Goal: Task Accomplishment & Management: Use online tool/utility

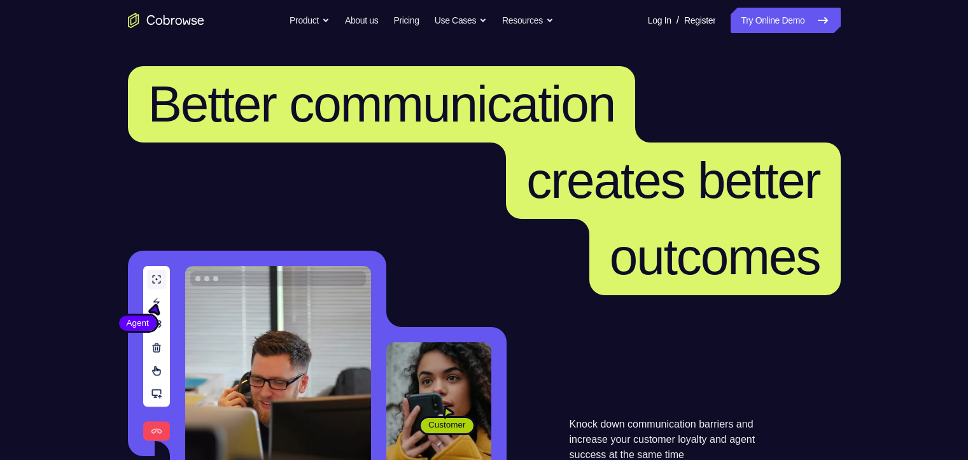
click at [802, 16] on link "Try Online Demo" at bounding box center [784, 20] width 109 height 25
click at [795, 23] on link "Try Online Demo" at bounding box center [784, 20] width 109 height 25
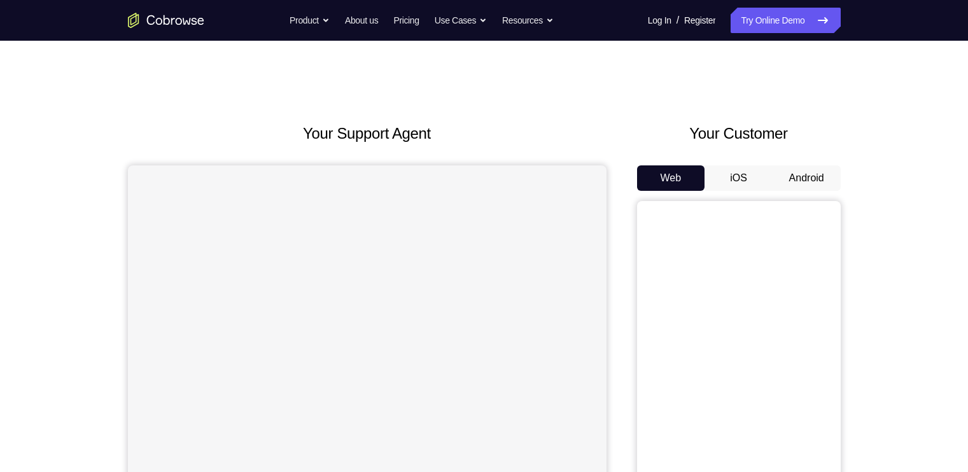
click at [806, 179] on button "Android" at bounding box center [806, 177] width 68 height 25
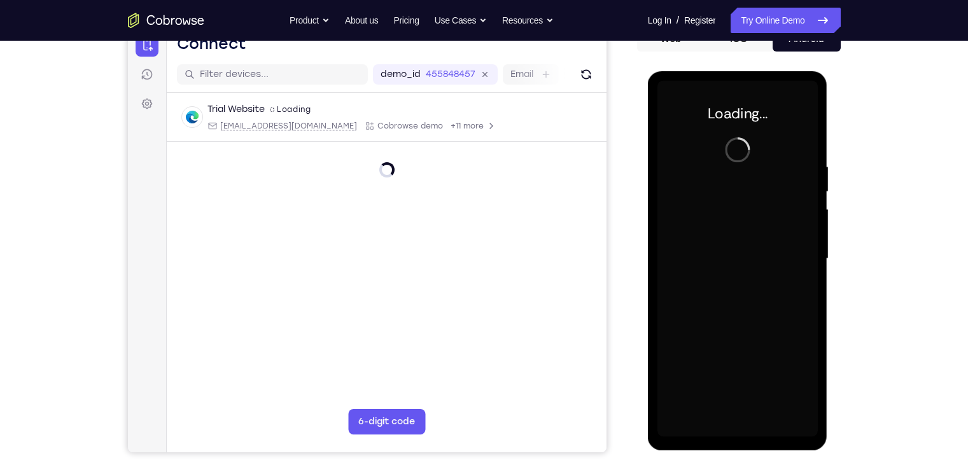
scroll to position [139, 0]
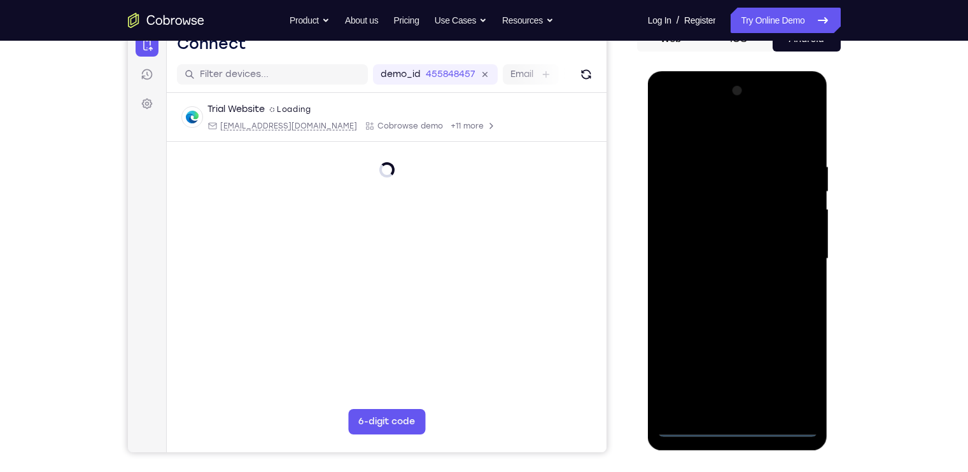
click at [734, 421] on div at bounding box center [737, 259] width 160 height 356
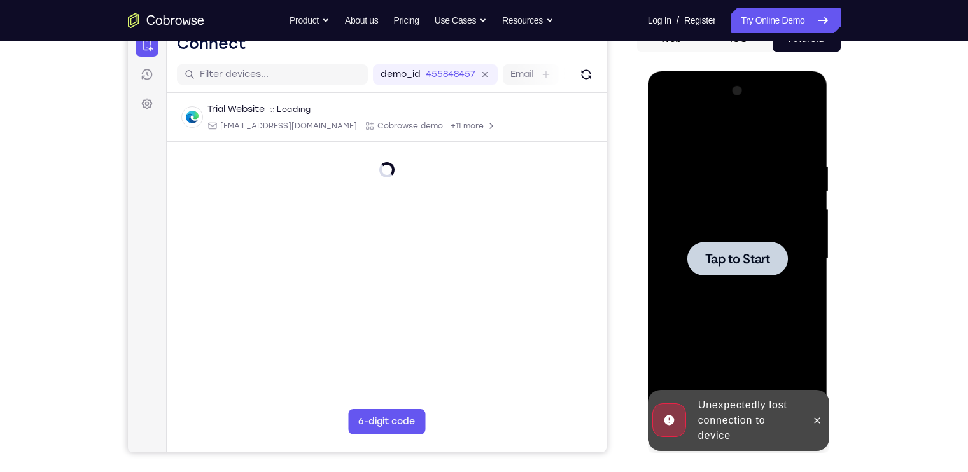
click at [735, 427] on div "Online web based iOS Simulators and Android Emulators. Run iPhone, iPad, Mobile…" at bounding box center [738, 262] width 181 height 382
click at [751, 268] on div at bounding box center [737, 259] width 101 height 34
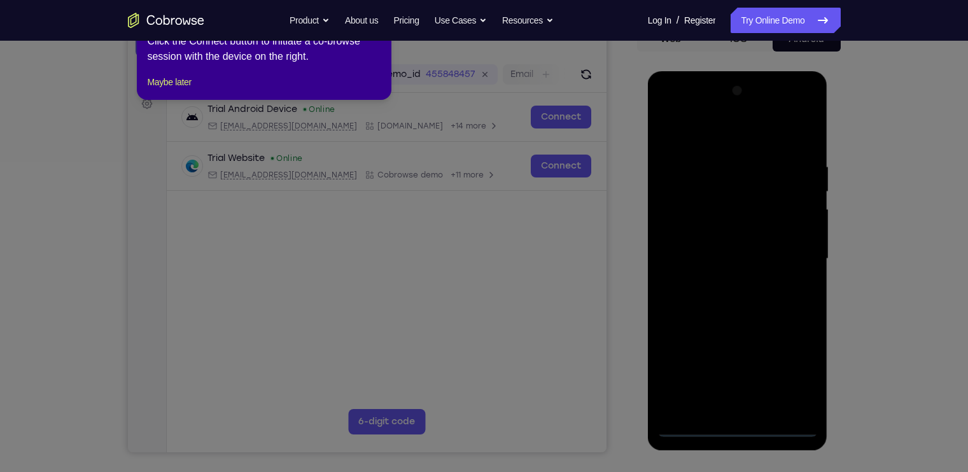
click at [754, 244] on icon at bounding box center [490, 236] width 980 height 472
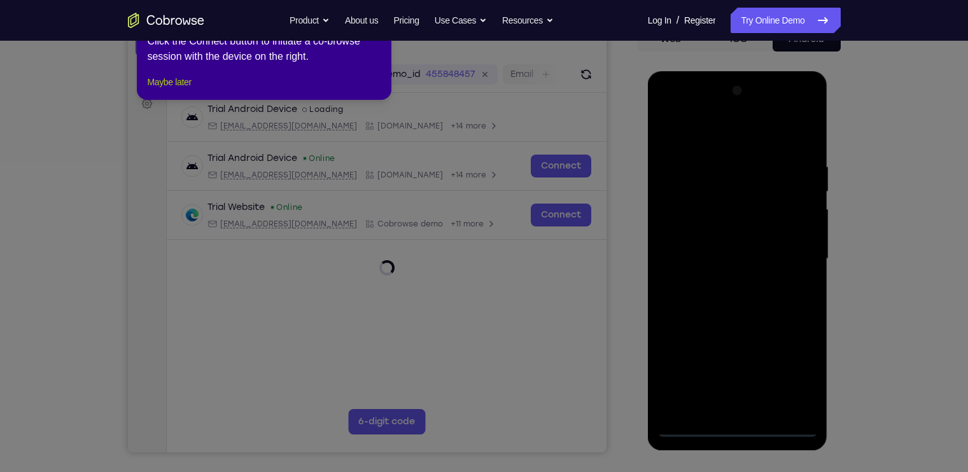
click at [163, 90] on button "Maybe later" at bounding box center [169, 81] width 44 height 15
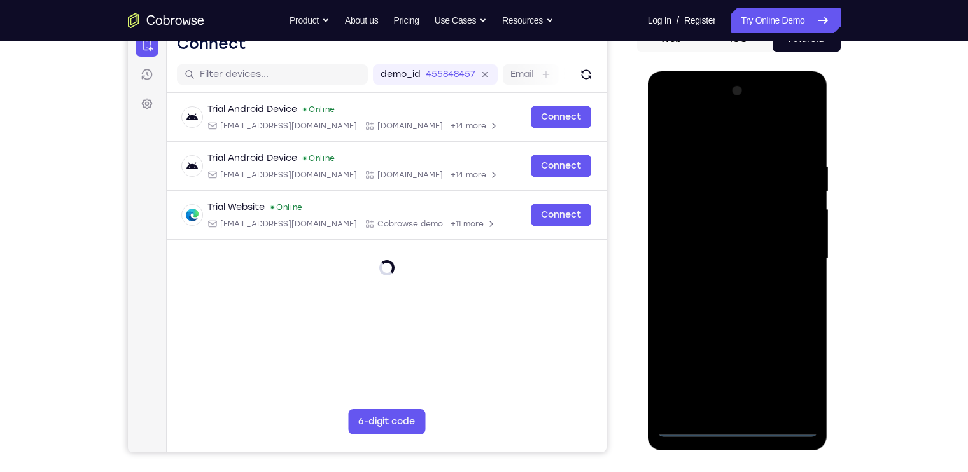
click at [740, 422] on div at bounding box center [737, 259] width 160 height 356
click at [736, 429] on div at bounding box center [737, 259] width 160 height 356
click at [796, 366] on div at bounding box center [737, 259] width 160 height 356
click at [694, 127] on div at bounding box center [737, 259] width 160 height 356
click at [790, 261] on div at bounding box center [737, 259] width 160 height 356
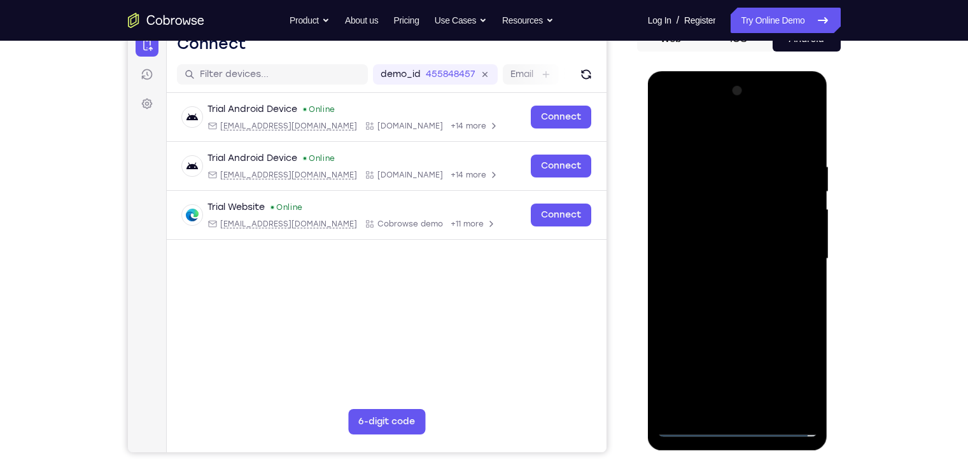
click at [724, 282] on div at bounding box center [737, 259] width 160 height 356
click at [725, 243] on div at bounding box center [737, 259] width 160 height 356
click at [721, 237] on div at bounding box center [737, 259] width 160 height 356
click at [753, 254] on div at bounding box center [737, 259] width 160 height 356
click at [753, 287] on div at bounding box center [737, 259] width 160 height 356
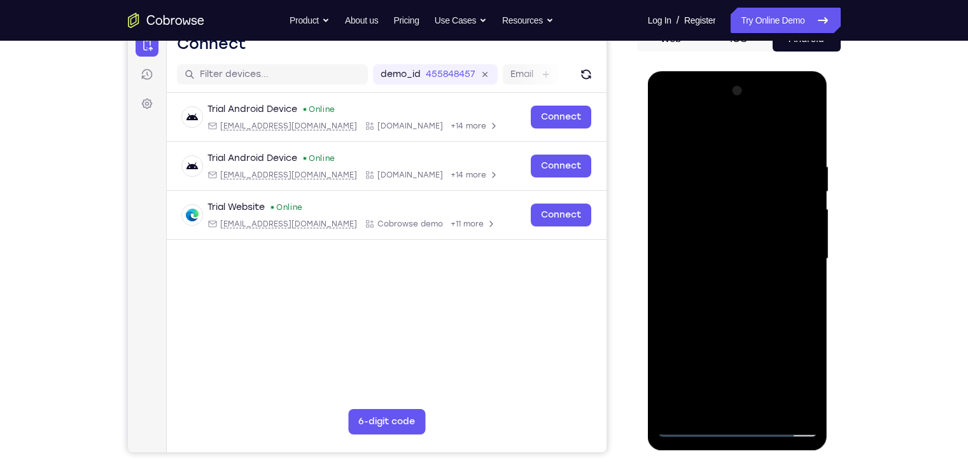
click at [751, 299] on div at bounding box center [737, 259] width 160 height 356
click at [749, 250] on div at bounding box center [737, 259] width 160 height 356
click at [756, 307] on div at bounding box center [737, 259] width 160 height 356
drag, startPoint x: 761, startPoint y: 130, endPoint x: 757, endPoint y: 64, distance: 65.7
click at [757, 71] on html "Online web based iOS Simulators and Android Emulators. Run iPhone, iPad, Mobile…" at bounding box center [738, 262] width 181 height 382
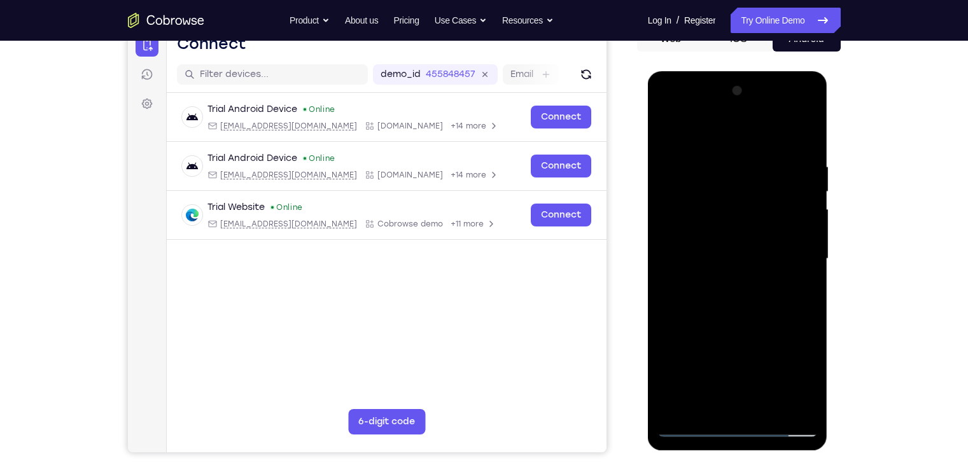
click at [774, 197] on div at bounding box center [737, 259] width 160 height 356
click at [770, 405] on div at bounding box center [737, 259] width 160 height 356
click at [760, 325] on div at bounding box center [737, 259] width 160 height 356
click at [766, 252] on div at bounding box center [737, 259] width 160 height 356
drag, startPoint x: 744, startPoint y: 121, endPoint x: 738, endPoint y: 36, distance: 85.5
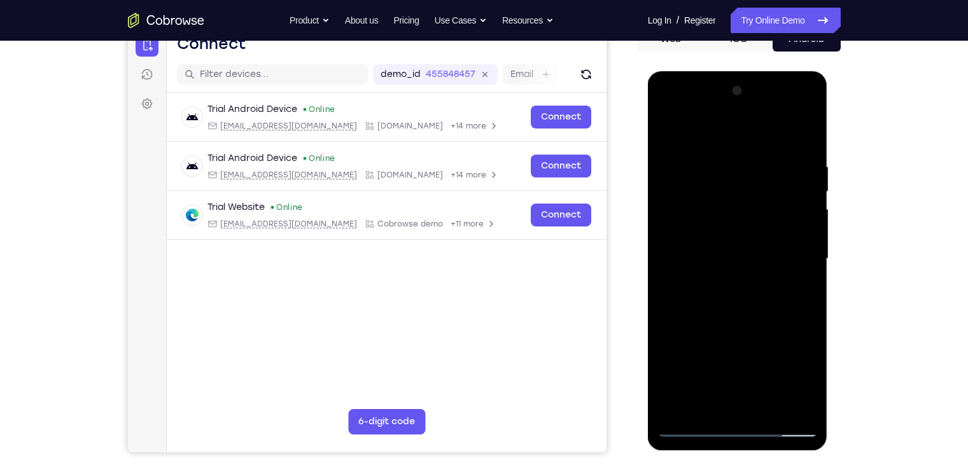
click at [738, 71] on html "Online web based iOS Simulators and Android Emulators. Run iPhone, iPad, Mobile…" at bounding box center [738, 262] width 181 height 382
drag, startPoint x: 754, startPoint y: 150, endPoint x: 777, endPoint y: 312, distance: 163.7
click at [777, 312] on div at bounding box center [737, 259] width 160 height 356
drag, startPoint x: 777, startPoint y: 195, endPoint x: 784, endPoint y: 311, distance: 116.6
click at [784, 311] on div at bounding box center [737, 259] width 160 height 356
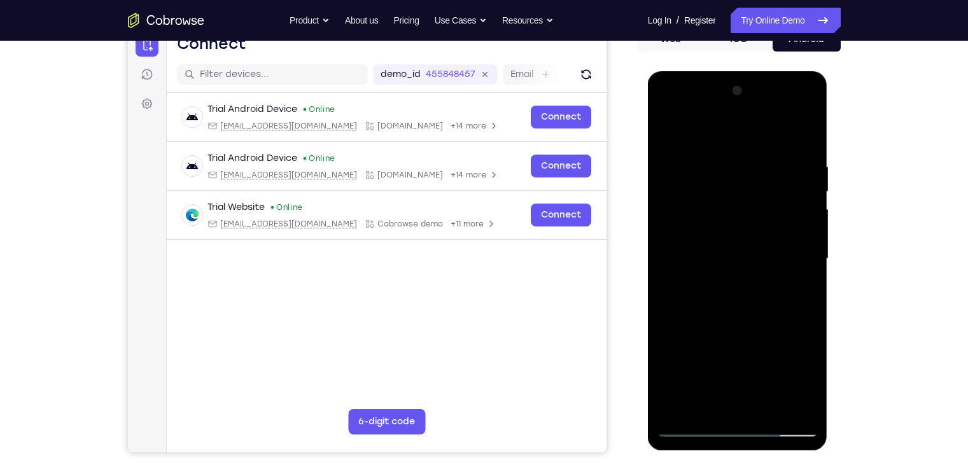
click at [810, 131] on div at bounding box center [737, 259] width 160 height 356
click at [660, 132] on div at bounding box center [737, 259] width 160 height 356
drag, startPoint x: 723, startPoint y: 230, endPoint x: 715, endPoint y: 436, distance: 206.3
click at [715, 436] on div at bounding box center [737, 259] width 160 height 356
drag, startPoint x: 757, startPoint y: 244, endPoint x: 756, endPoint y: 363, distance: 119.0
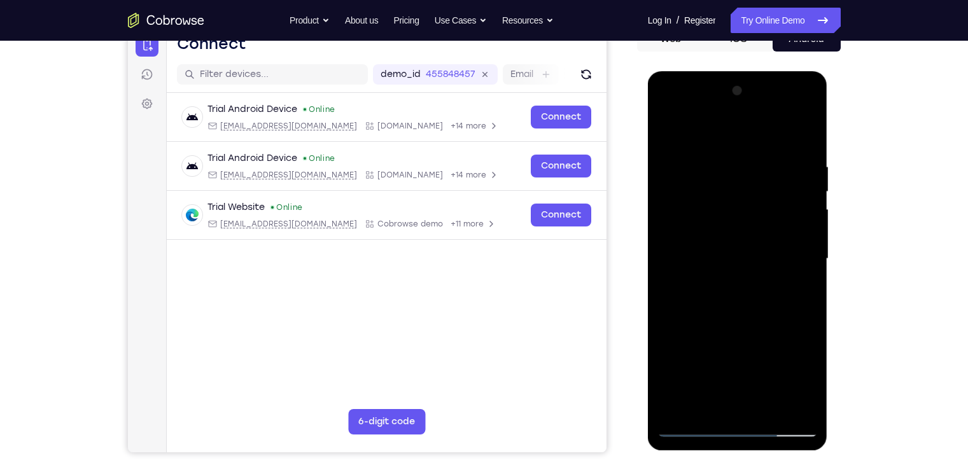
click at [756, 363] on div at bounding box center [737, 259] width 160 height 356
drag, startPoint x: 779, startPoint y: 302, endPoint x: 777, endPoint y: 236, distance: 65.5
click at [777, 236] on div at bounding box center [737, 259] width 160 height 356
drag, startPoint x: 781, startPoint y: 309, endPoint x: 788, endPoint y: 370, distance: 60.8
click at [788, 370] on div at bounding box center [737, 259] width 160 height 356
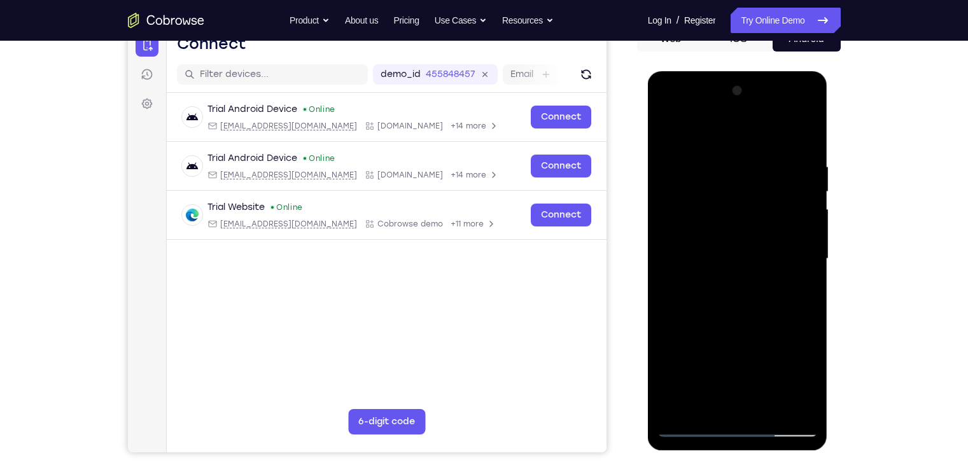
drag, startPoint x: 784, startPoint y: 314, endPoint x: 766, endPoint y: 108, distance: 206.9
click at [766, 108] on div at bounding box center [737, 259] width 160 height 356
drag, startPoint x: 772, startPoint y: 274, endPoint x: 772, endPoint y: 82, distance: 191.5
click at [772, 82] on div at bounding box center [737, 259] width 160 height 356
drag, startPoint x: 775, startPoint y: 296, endPoint x: 762, endPoint y: 39, distance: 258.0
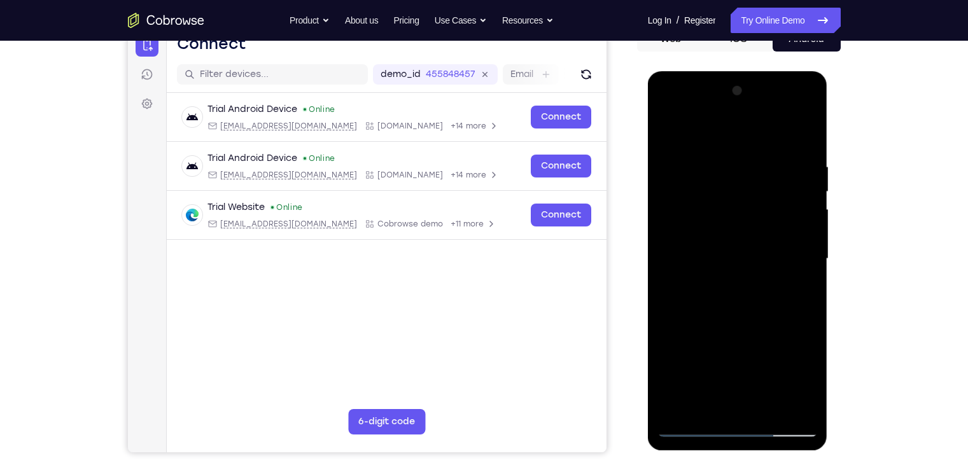
click at [762, 71] on html "Online web based iOS Simulators and Android Emulators. Run iPhone, iPad, Mobile…" at bounding box center [738, 262] width 181 height 382
drag, startPoint x: 774, startPoint y: 266, endPoint x: 754, endPoint y: 46, distance: 220.3
click at [754, 71] on html "Online web based iOS Simulators and Android Emulators. Run iPhone, iPad, Mobile…" at bounding box center [738, 262] width 181 height 382
drag, startPoint x: 767, startPoint y: 290, endPoint x: 745, endPoint y: 62, distance: 228.8
click at [745, 71] on html "Online web based iOS Simulators and Android Emulators. Run iPhone, iPad, Mobile…" at bounding box center [738, 262] width 181 height 382
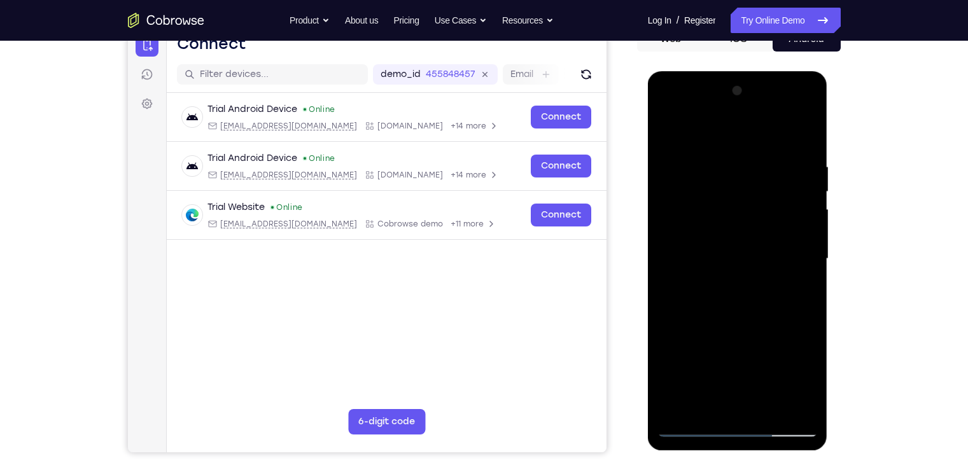
drag, startPoint x: 757, startPoint y: 265, endPoint x: 754, endPoint y: 90, distance: 175.6
click at [754, 90] on div at bounding box center [737, 259] width 160 height 356
click at [704, 407] on div at bounding box center [737, 259] width 160 height 356
click at [802, 287] on div at bounding box center [737, 259] width 160 height 356
click at [671, 134] on div at bounding box center [737, 259] width 160 height 356
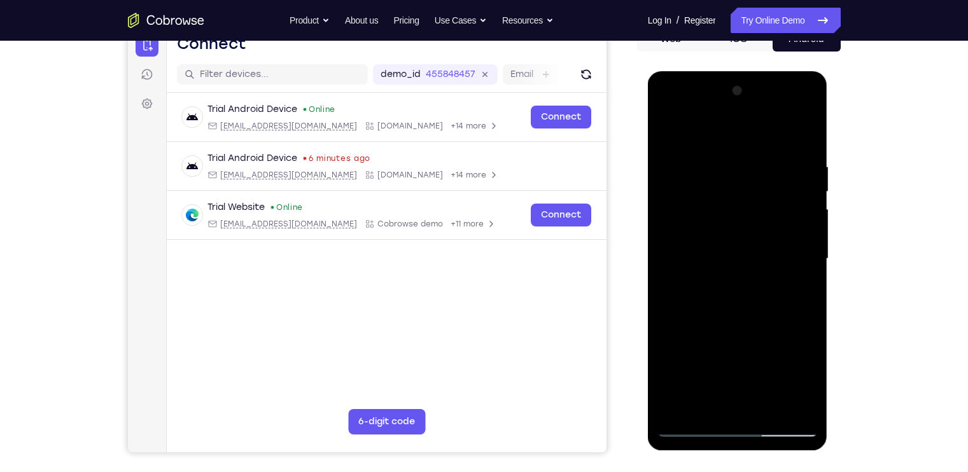
click at [669, 129] on div at bounding box center [737, 259] width 160 height 356
click at [798, 408] on div at bounding box center [737, 259] width 160 height 356
click at [794, 411] on div at bounding box center [737, 259] width 160 height 356
click at [768, 409] on div at bounding box center [737, 259] width 160 height 356
click at [751, 255] on div at bounding box center [737, 259] width 160 height 356
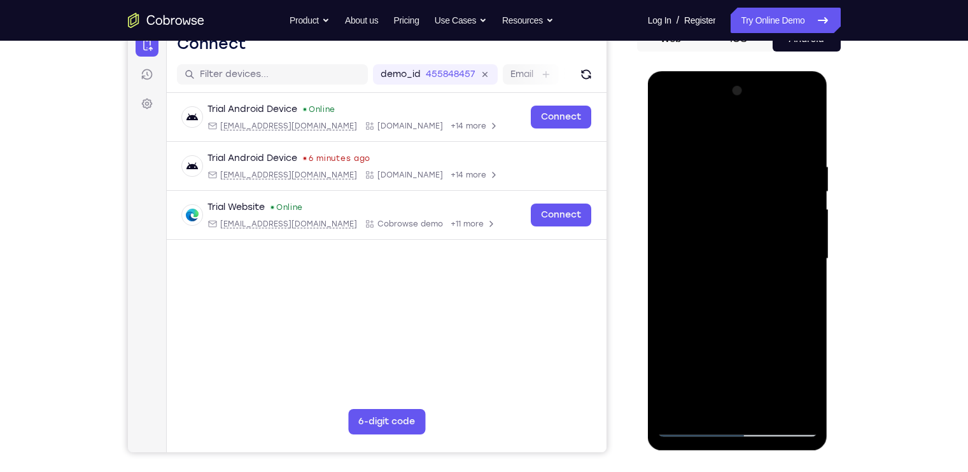
drag, startPoint x: 770, startPoint y: 237, endPoint x: 773, endPoint y: 338, distance: 101.2
click at [773, 338] on div at bounding box center [737, 259] width 160 height 356
drag, startPoint x: 773, startPoint y: 338, endPoint x: 762, endPoint y: 203, distance: 135.3
drag, startPoint x: 115, startPoint y: 132, endPoint x: 868, endPoint y: 204, distance: 756.7
click at [868, 204] on div "Your Support Agent Your Customer Web iOS Android Next Steps We’d be happy to gi…" at bounding box center [484, 320] width 814 height 839
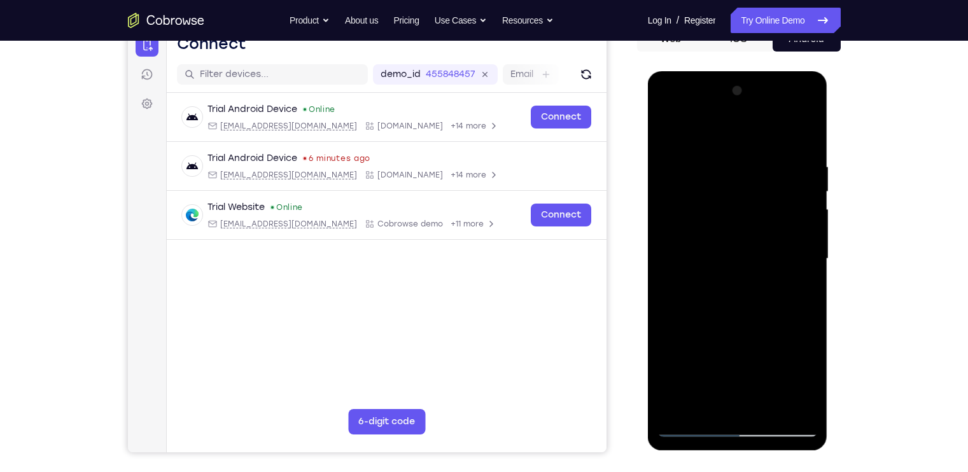
click at [705, 401] on div at bounding box center [737, 259] width 160 height 356
drag, startPoint x: 723, startPoint y: 202, endPoint x: 723, endPoint y: 159, distance: 43.3
click at [723, 159] on div at bounding box center [737, 259] width 160 height 356
click at [806, 381] on div at bounding box center [737, 259] width 160 height 356
click at [798, 289] on div at bounding box center [737, 259] width 160 height 356
